Goal: Transaction & Acquisition: Subscribe to service/newsletter

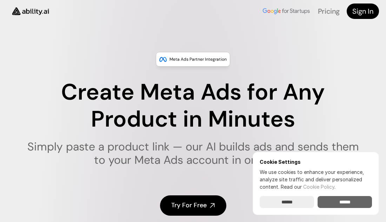
click at [339, 200] on input "******" at bounding box center [345, 202] width 54 height 12
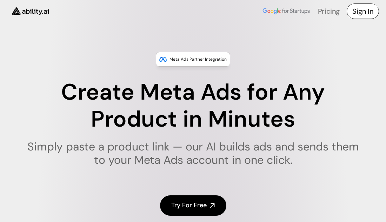
click at [358, 12] on h4 "Sign In" at bounding box center [363, 11] width 21 height 10
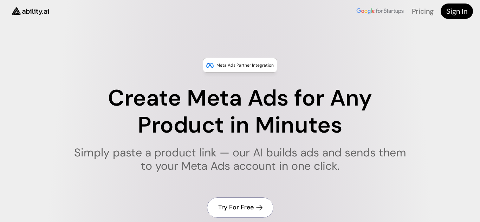
click at [240, 205] on h4 "Try For Free" at bounding box center [235, 207] width 35 height 9
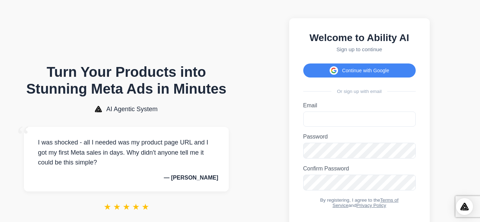
click at [236, 201] on section "Turn Your Products into Stunning Meta Ads in Minutes AI Agentic System “ I was …" at bounding box center [126, 143] width 239 height 272
